Goal: Task Accomplishment & Management: Manage account settings

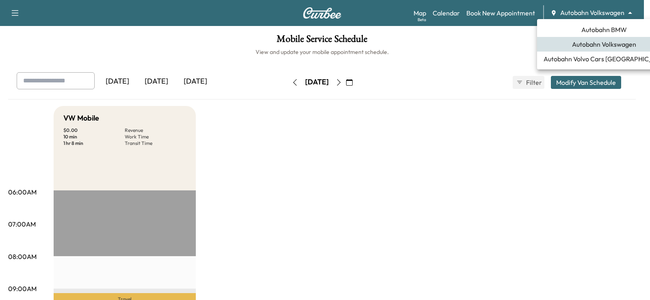
click at [600, 11] on body "Support Log Out Map Beta Calendar Book New Appointment Autobahn Volkswagen ****…" at bounding box center [325, 150] width 650 height 300
click at [609, 31] on span "Autobahn BMW" at bounding box center [604, 30] width 46 height 10
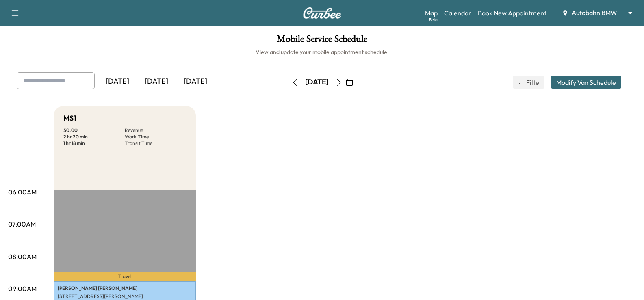
click at [506, 7] on div "Map Beta Calendar Book New Appointment Autobahn BMW ******** ​" at bounding box center [531, 12] width 213 height 15
click at [511, 13] on link "Book New Appointment" at bounding box center [512, 13] width 69 height 10
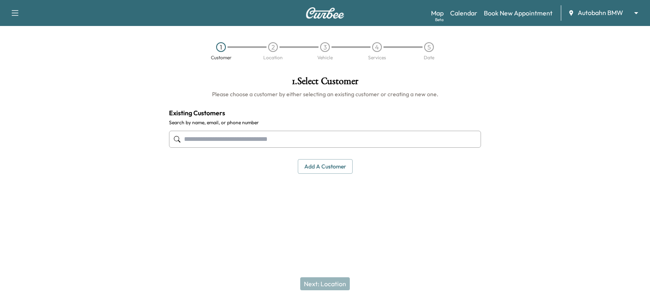
paste input "**********"
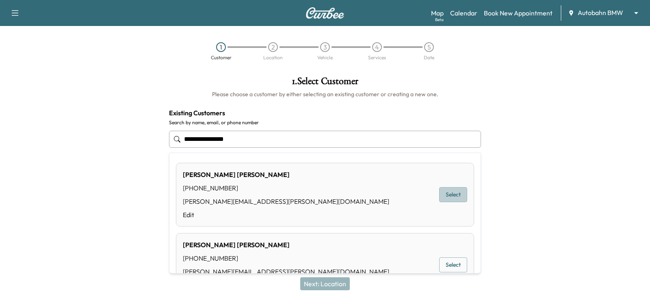
click at [444, 193] on button "Select" at bounding box center [453, 194] width 28 height 15
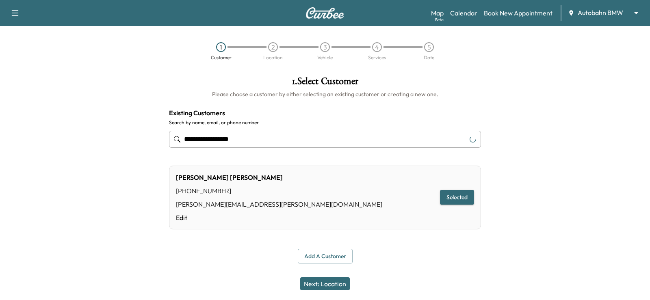
type input "**********"
click at [327, 285] on button "Next: Location" at bounding box center [325, 284] width 50 height 13
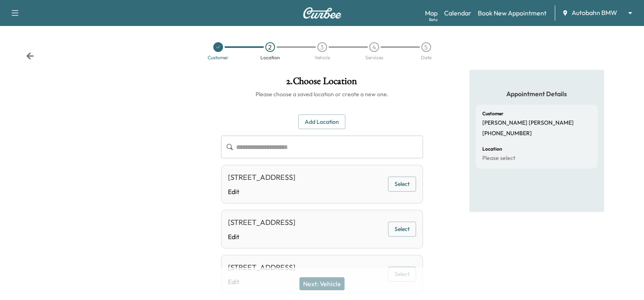
click at [396, 192] on button "Select" at bounding box center [402, 184] width 28 height 15
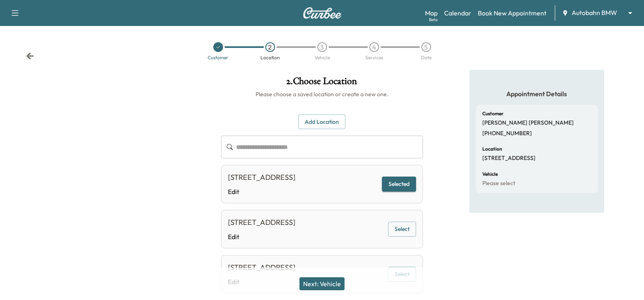
click at [335, 279] on button "Next: Vehicle" at bounding box center [321, 284] width 45 height 13
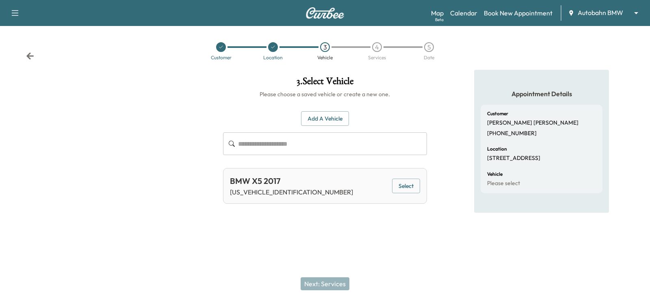
click at [401, 187] on button "Select" at bounding box center [406, 186] width 28 height 15
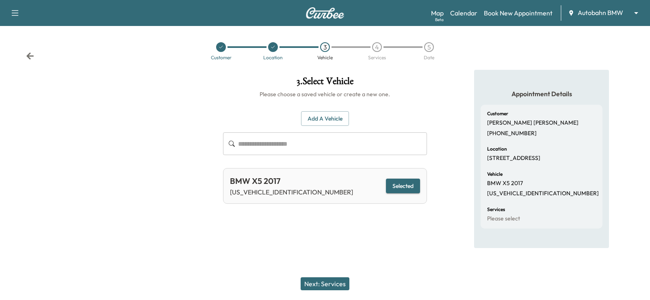
click at [336, 284] on button "Next: Services" at bounding box center [325, 284] width 49 height 13
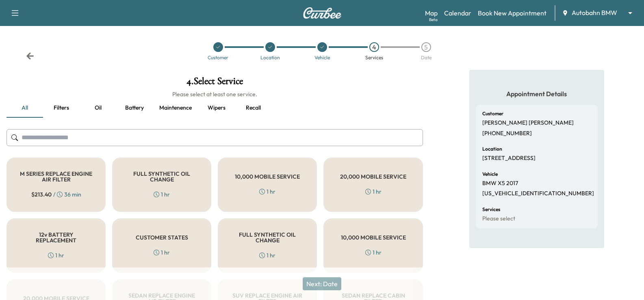
drag, startPoint x: 198, startPoint y: 137, endPoint x: 200, endPoint y: 132, distance: 5.0
click at [198, 137] on input "text" at bounding box center [215, 137] width 417 height 17
type input "*"
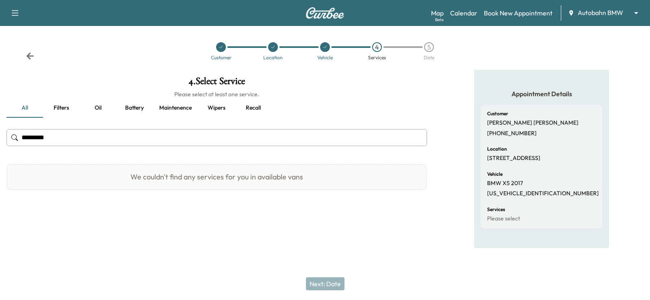
type input "**********"
click at [93, 134] on input "**********" at bounding box center [217, 137] width 421 height 17
type input "*"
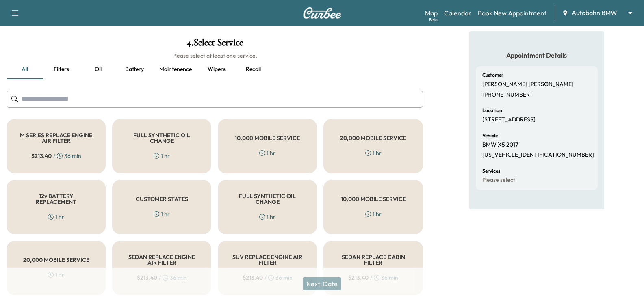
scroll to position [81, 0]
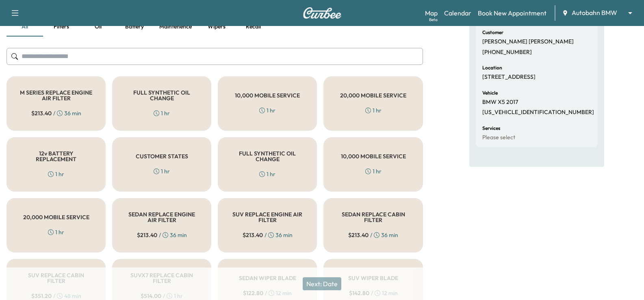
drag, startPoint x: 174, startPoint y: 173, endPoint x: 197, endPoint y: 116, distance: 61.6
click at [174, 172] on div "CUSTOMER STATES 1 hr" at bounding box center [161, 164] width 99 height 54
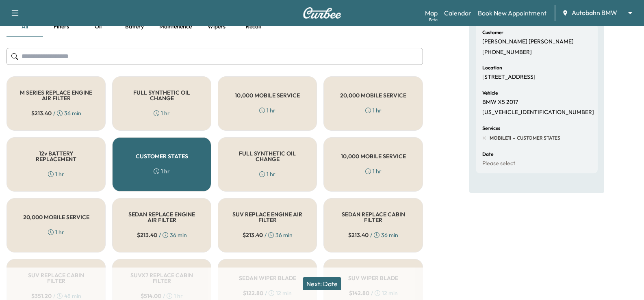
click at [333, 282] on button "Next: Date" at bounding box center [322, 284] width 39 height 13
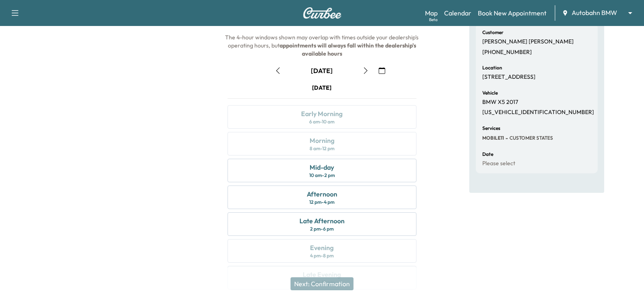
click at [381, 72] on icon "button" at bounding box center [382, 70] width 7 height 7
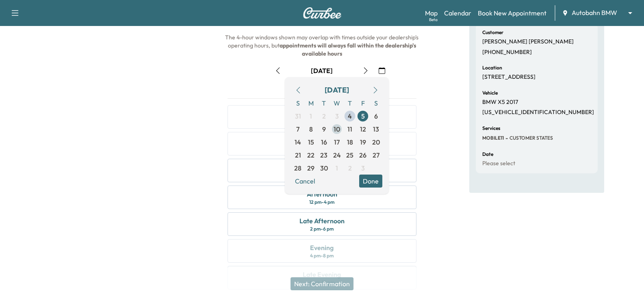
click at [342, 131] on span "10" at bounding box center [336, 129] width 13 height 13
click at [366, 179] on button "Done" at bounding box center [370, 181] width 23 height 13
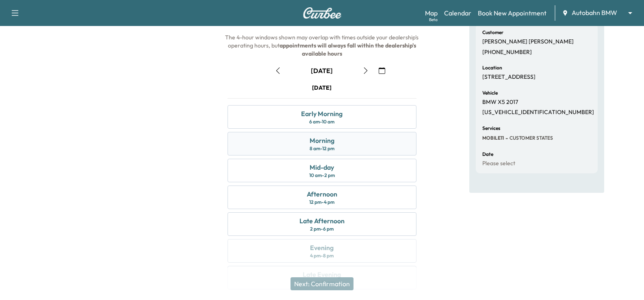
click at [350, 139] on div "Morning 8 am - 12 pm" at bounding box center [322, 144] width 189 height 24
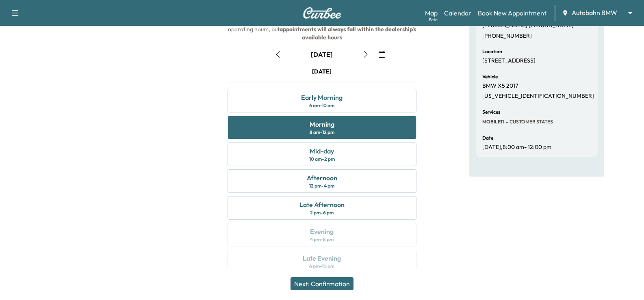
scroll to position [106, 0]
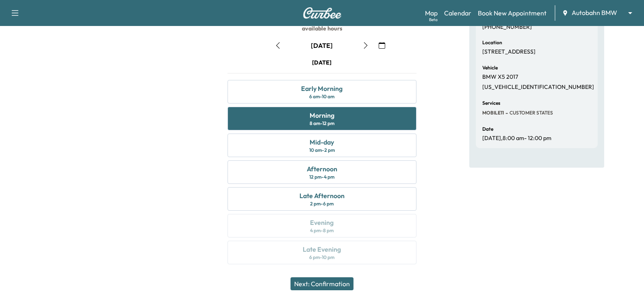
click at [545, 224] on div "Appointment Details Customer [PERSON_NAME] [PHONE_NUMBER] Location [STREET_ADDR…" at bounding box center [536, 118] width 135 height 311
click at [550, 195] on div "Appointment Details Customer [PERSON_NAME] [PHONE_NUMBER] Location [STREET_ADDR…" at bounding box center [536, 118] width 135 height 311
click at [342, 283] on button "Next: Confirmation" at bounding box center [322, 284] width 63 height 13
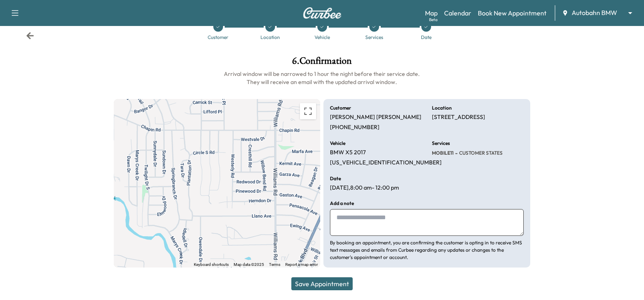
click at [393, 229] on textarea at bounding box center [426, 222] width 193 height 27
paste textarea "**********"
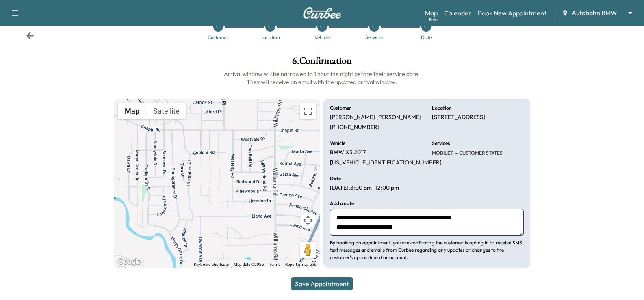
type textarea "**********"
click at [338, 280] on button "Save Appointment" at bounding box center [321, 284] width 61 height 13
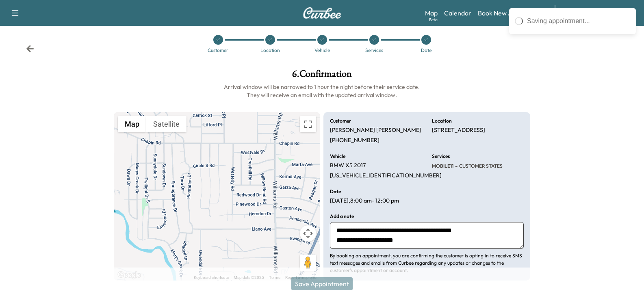
scroll to position [0, 0]
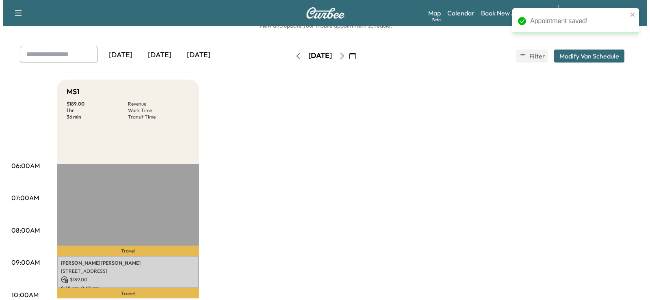
scroll to position [41, 0]
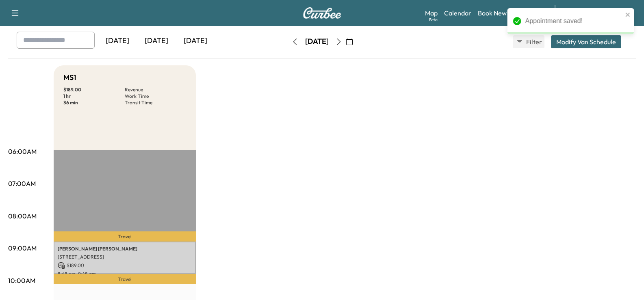
click at [130, 265] on p "$ 189.00" at bounding box center [125, 265] width 134 height 7
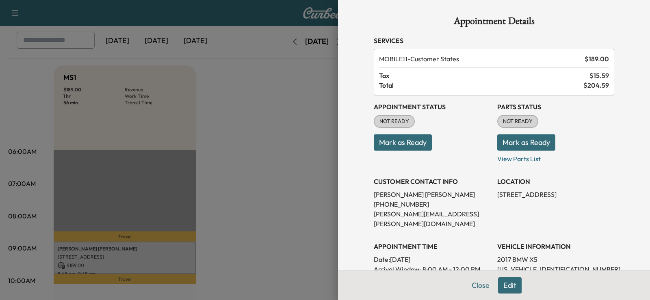
click at [400, 151] on div "Appointment Status NOT READY Mark as Ready" at bounding box center [432, 129] width 117 height 68
click at [406, 143] on button "Mark as Ready" at bounding box center [403, 143] width 58 height 16
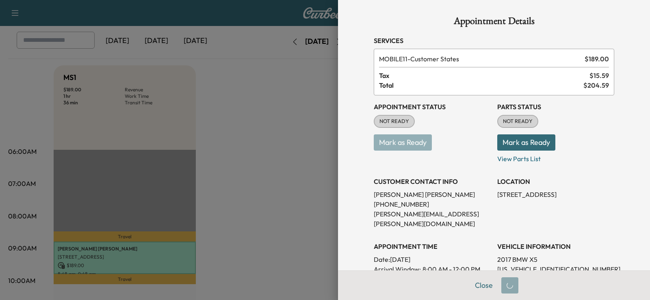
click at [259, 177] on div at bounding box center [325, 150] width 650 height 300
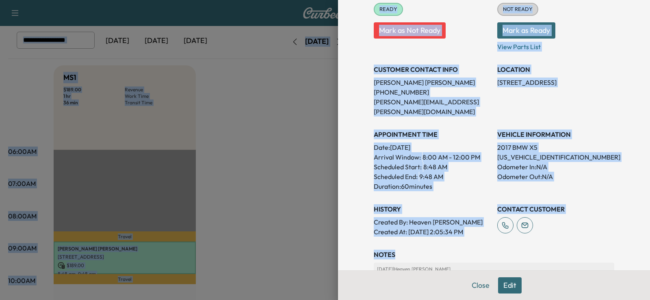
scroll to position [0, 0]
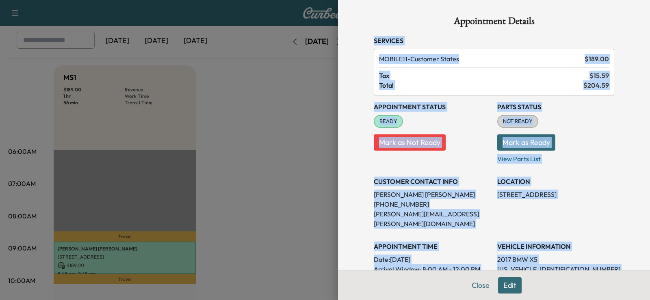
drag, startPoint x: 538, startPoint y: 171, endPoint x: 369, endPoint y: 40, distance: 213.4
click at [369, 40] on div "Appointment Details Services MOBILE11 - Customer States $ 189.00 Tax $ 15.59 To…" at bounding box center [494, 249] width 260 height 499
copy div "Services MOBILE11 - Customer States $ 189.00 Tax $ 15.59 Total $ 204.59 Appoint…"
click at [339, 163] on div "Appointment Details Services MOBILE11 - Customer States $ 189.00 Tax $ 15.59 To…" at bounding box center [494, 150] width 312 height 300
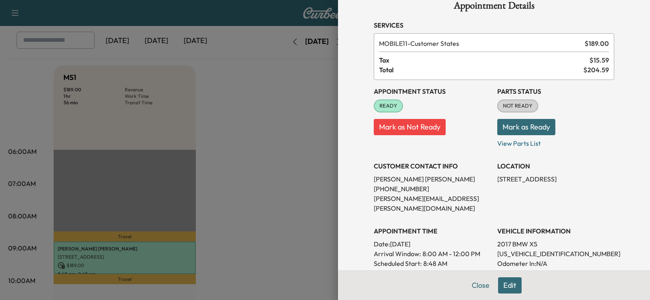
scroll to position [41, 0]
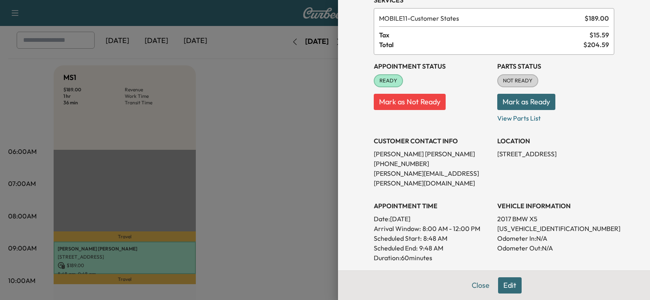
click at [408, 107] on button "Mark as Not Ready" at bounding box center [410, 102] width 72 height 16
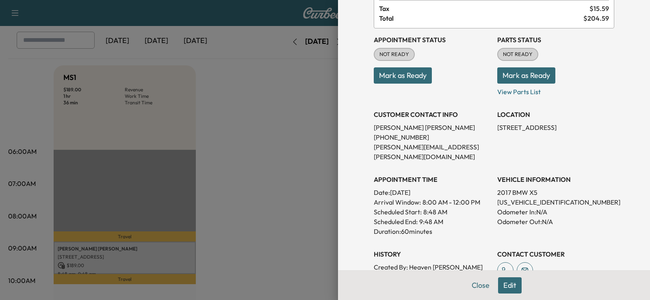
scroll to position [0, 0]
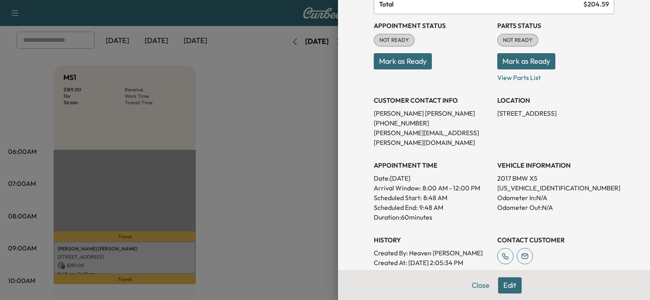
click at [513, 289] on button "Edit" at bounding box center [510, 286] width 24 height 16
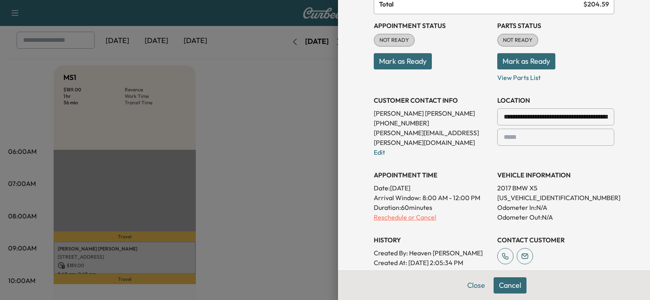
click at [417, 213] on p "Reschedule or Cancel" at bounding box center [432, 218] width 117 height 10
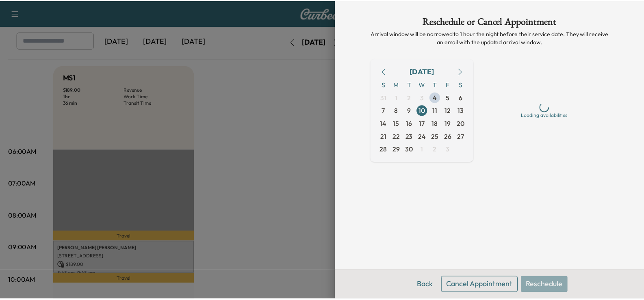
scroll to position [0, 0]
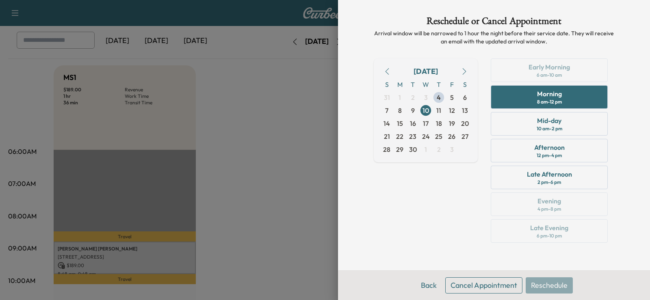
click at [505, 282] on button "Cancel Appointment" at bounding box center [483, 286] width 77 height 16
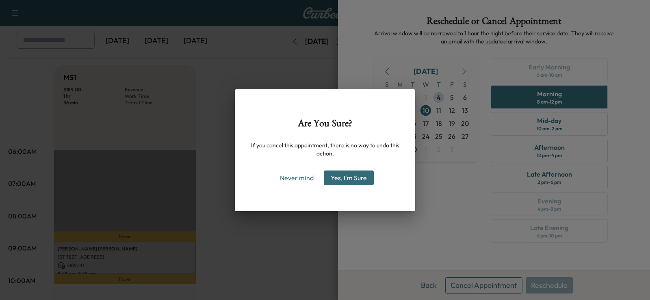
click at [349, 174] on button "Yes, I'm Sure" at bounding box center [349, 178] width 50 height 15
